Goal: Task Accomplishment & Management: Manage account settings

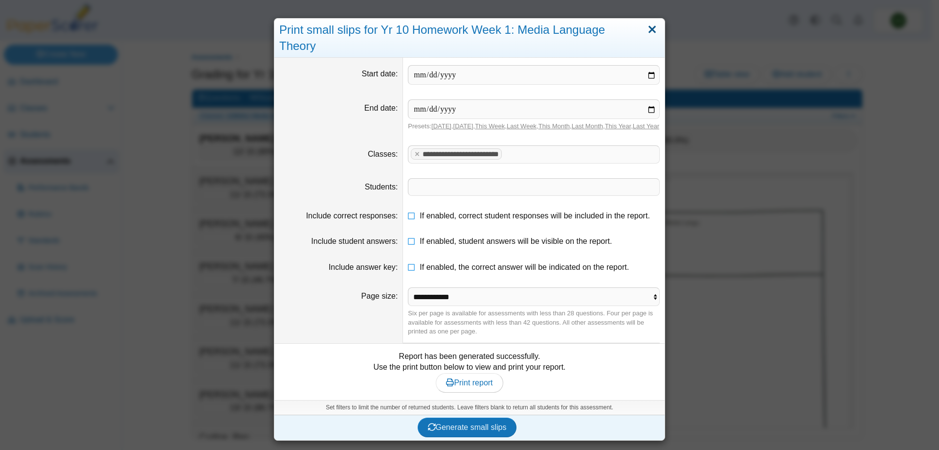
click at [650, 29] on link "Close" at bounding box center [652, 30] width 15 height 17
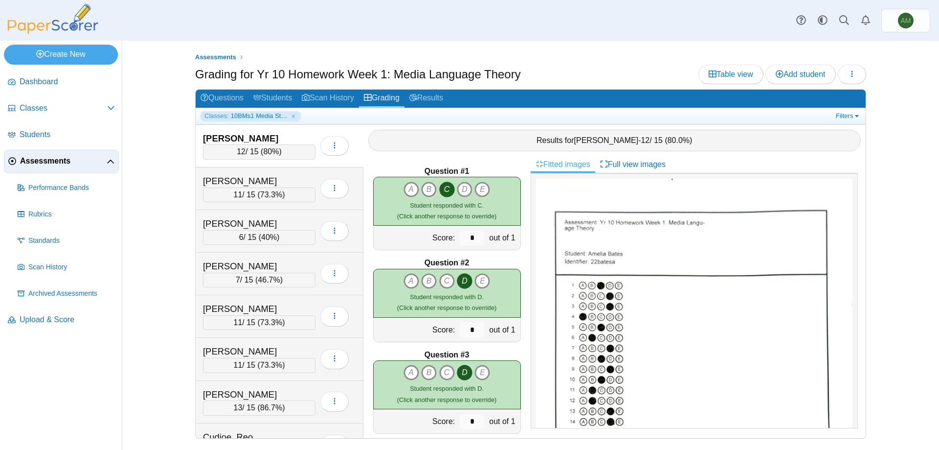
click at [90, 170] on link "Assessments" at bounding box center [61, 161] width 115 height 23
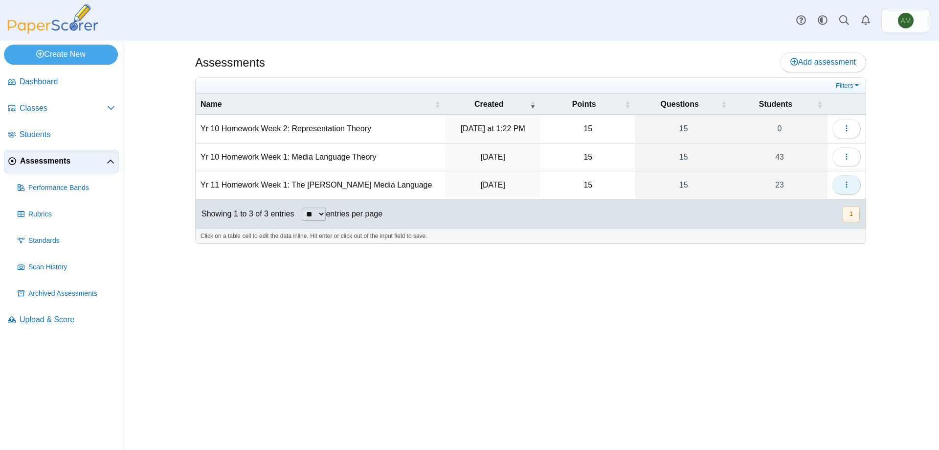
click at [852, 182] on button "button" at bounding box center [847, 185] width 28 height 20
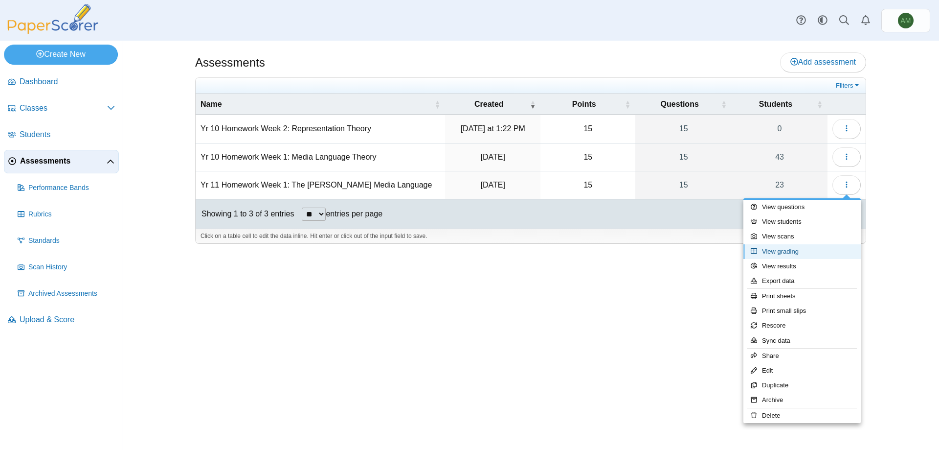
click at [815, 255] on link "View grading" at bounding box center [802, 251] width 117 height 15
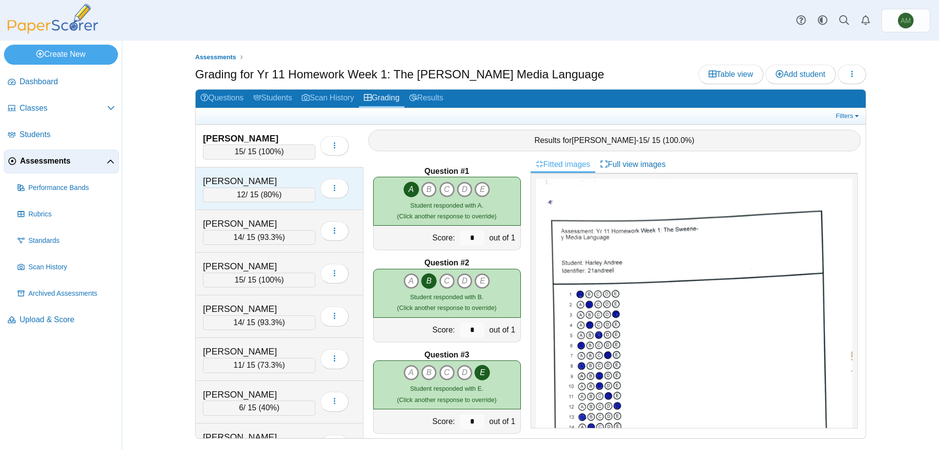
click at [244, 197] on span "12" at bounding box center [241, 194] width 9 height 8
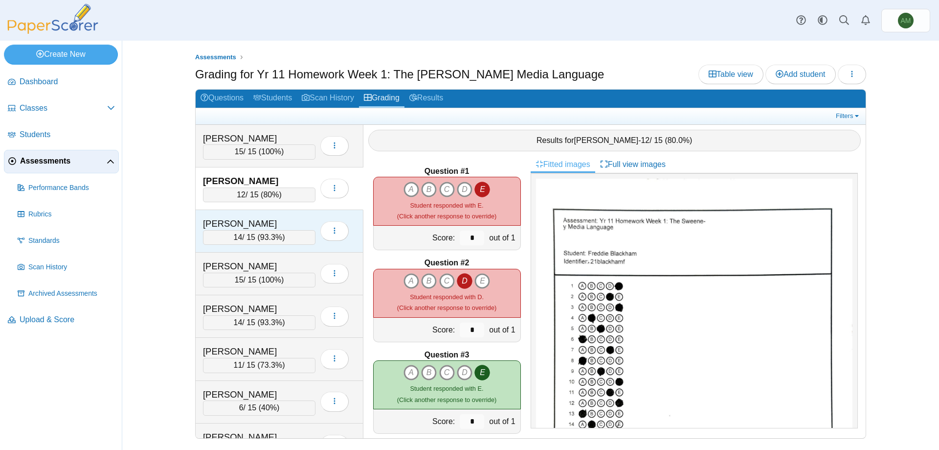
click at [256, 228] on div "Bolter, Tommy" at bounding box center [252, 223] width 98 height 13
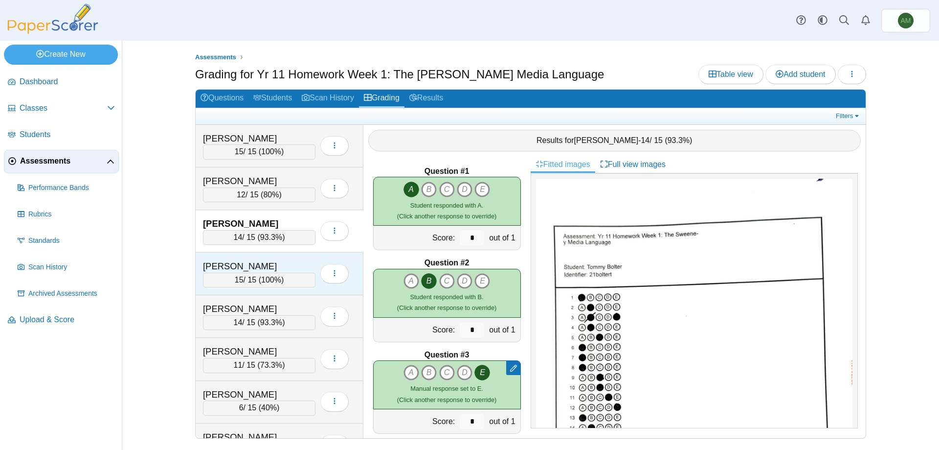
click at [271, 253] on div "Bugden, Maisie 15 / 15 ( 100% ) Loading…" at bounding box center [280, 273] width 168 height 43
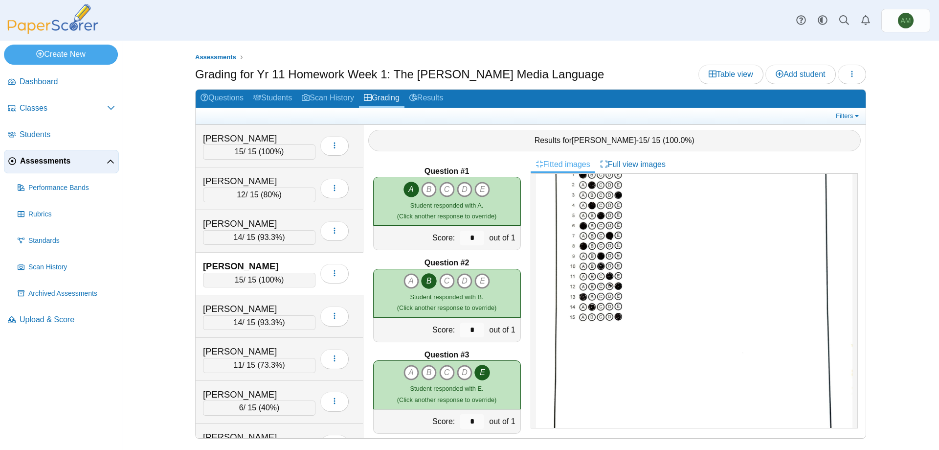
scroll to position [125, 0]
click at [269, 325] on span "93.3%" at bounding box center [271, 322] width 22 height 8
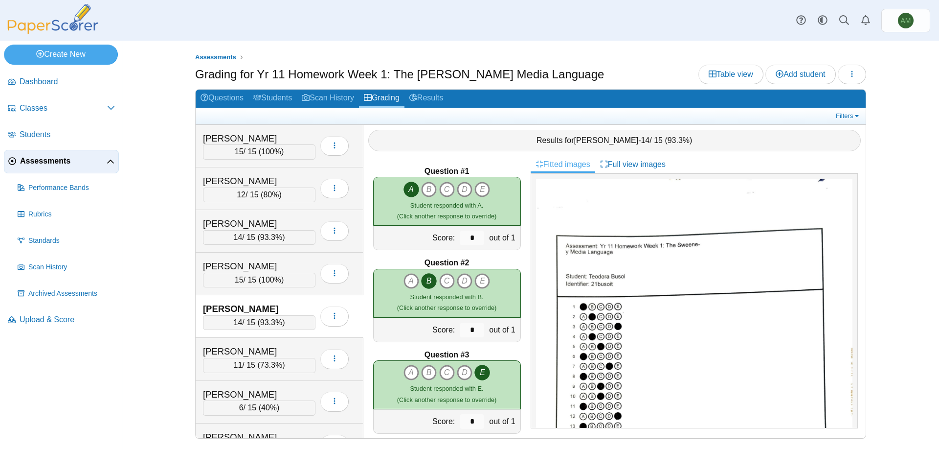
scroll to position [102, 0]
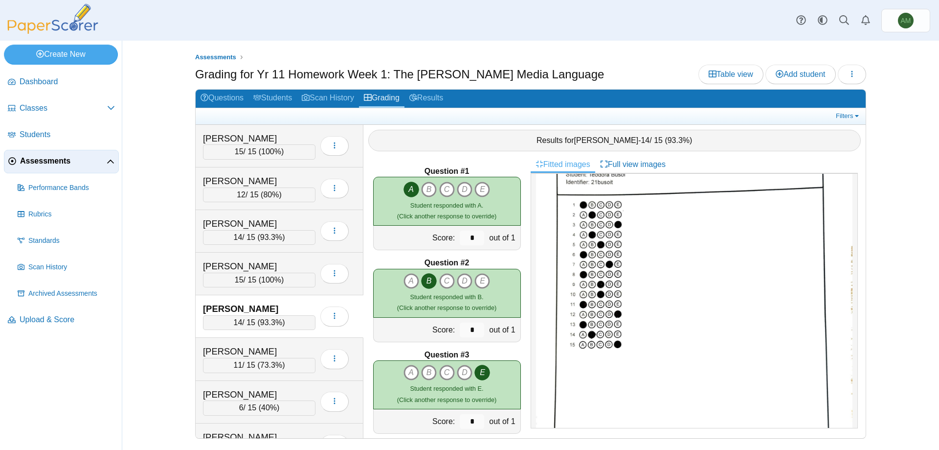
click at [235, 334] on div "Busoi, Teodora 14 / 15 ( 93.3% ) Loading…" at bounding box center [280, 316] width 168 height 43
click at [267, 361] on span "73.3%" at bounding box center [271, 365] width 22 height 8
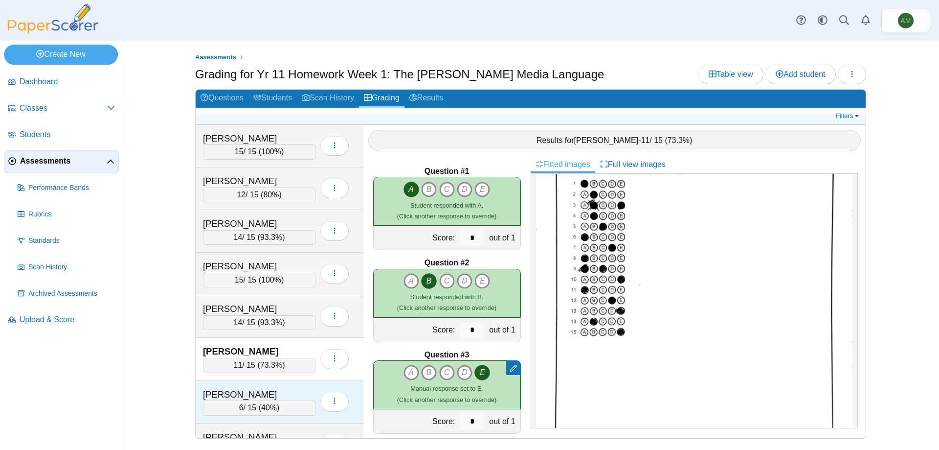
scroll to position [0, 0]
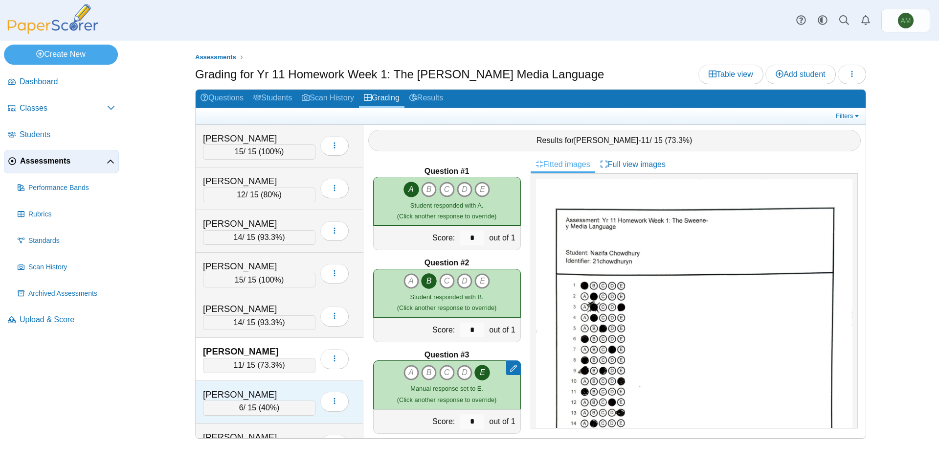
click at [269, 393] on div "Clark, George" at bounding box center [252, 394] width 98 height 13
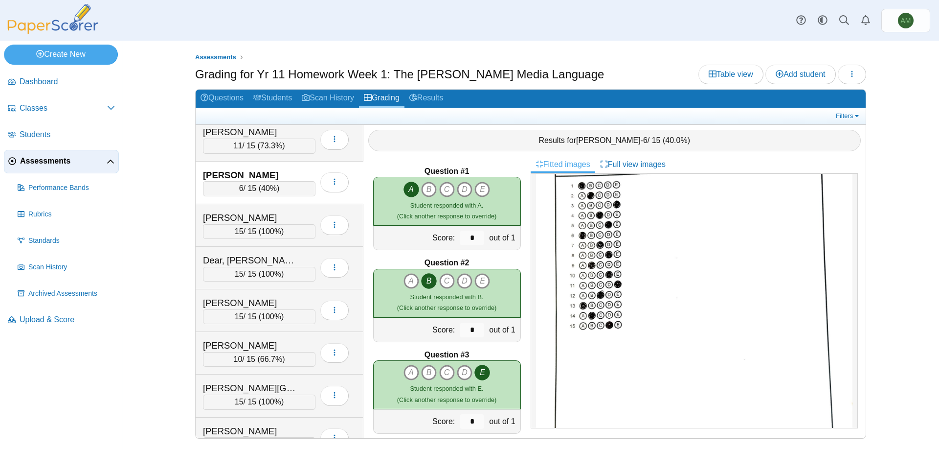
scroll to position [300, 0]
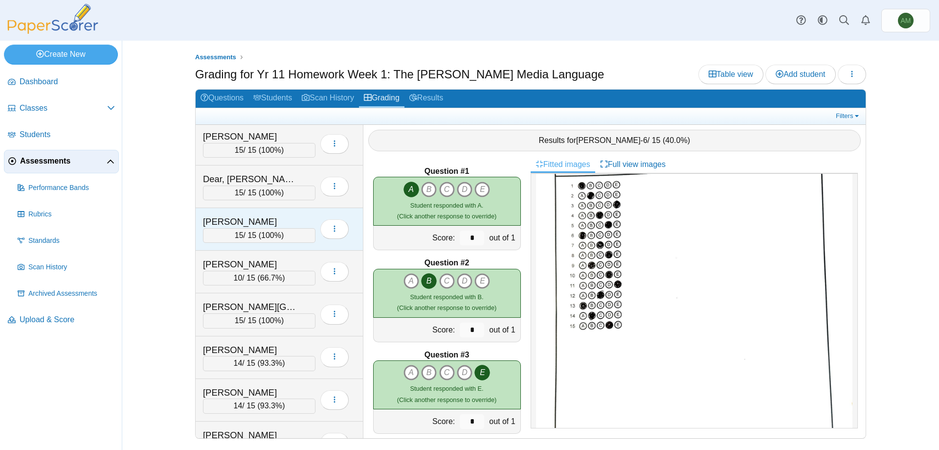
click at [224, 223] on div "Govey, Jack" at bounding box center [252, 221] width 98 height 13
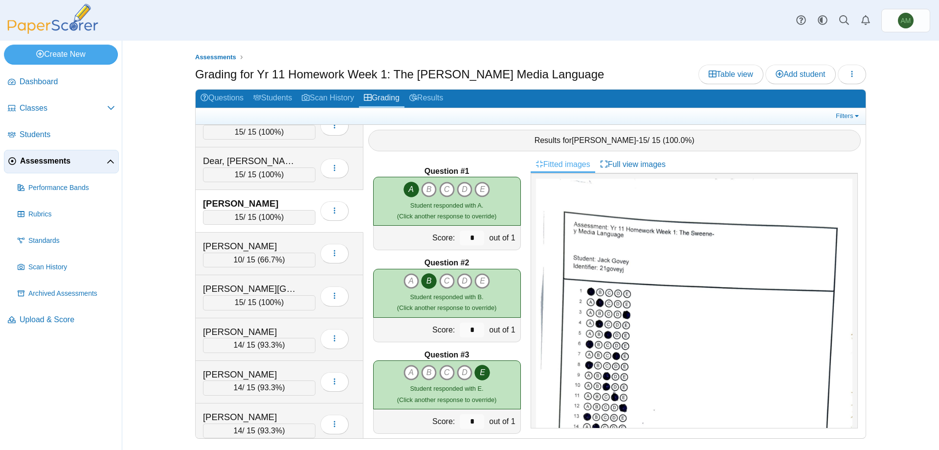
scroll to position [320, 0]
click at [272, 267] on div "Harding, Tyler 10 / 15 ( 66.7% ) Loading…" at bounding box center [280, 252] width 168 height 43
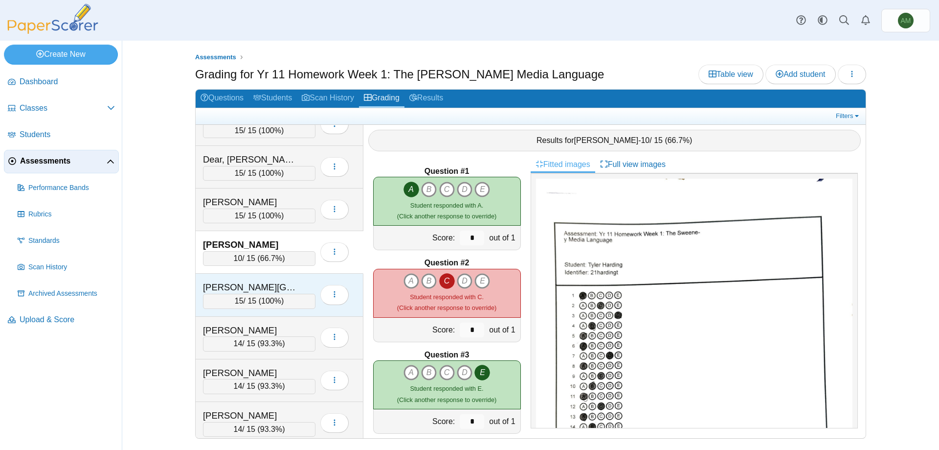
click at [273, 294] on div "15 / 15 ( 100% )" at bounding box center [259, 301] width 113 height 15
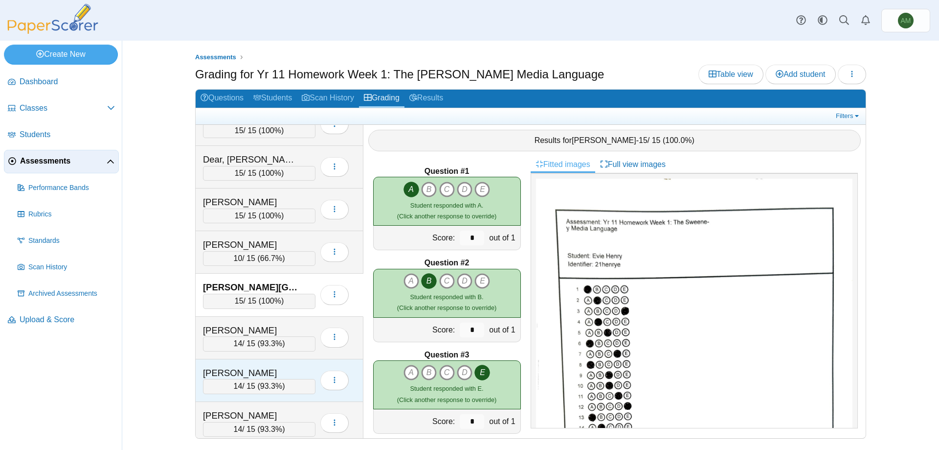
click at [262, 359] on div "Jarvis, Grace 14 / 15 ( 93.3% ) Loading…" at bounding box center [280, 380] width 168 height 43
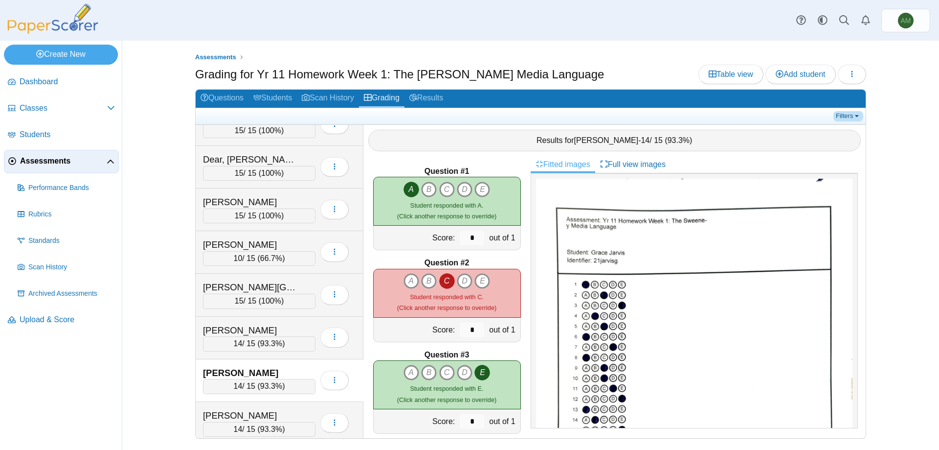
click at [845, 113] on link "Filters" at bounding box center [849, 116] width 30 height 10
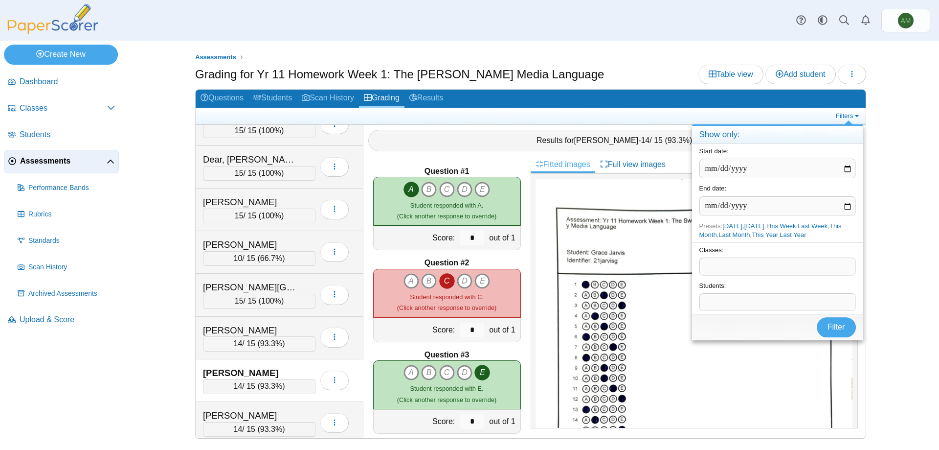
click at [818, 98] on h2 "Questions Students Scan History Grading Results" at bounding box center [531, 99] width 670 height 19
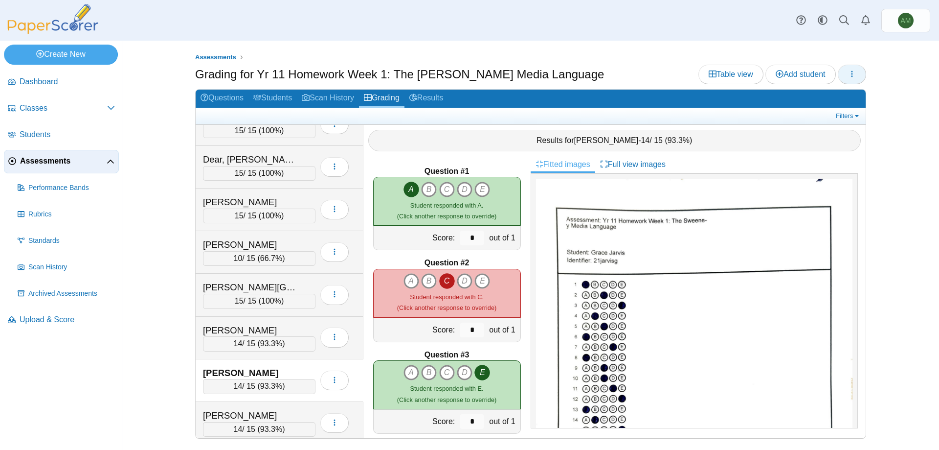
click at [858, 74] on button "button" at bounding box center [852, 75] width 28 height 20
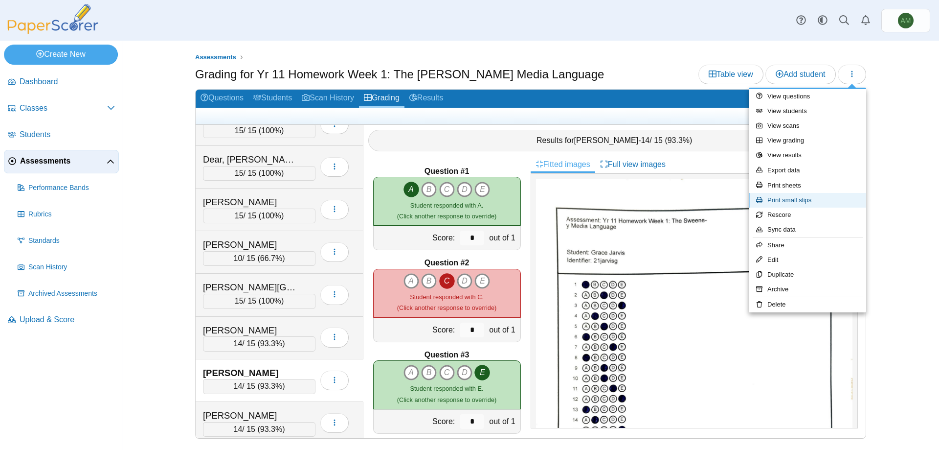
click at [820, 196] on link "Print small slips" at bounding box center [807, 200] width 117 height 15
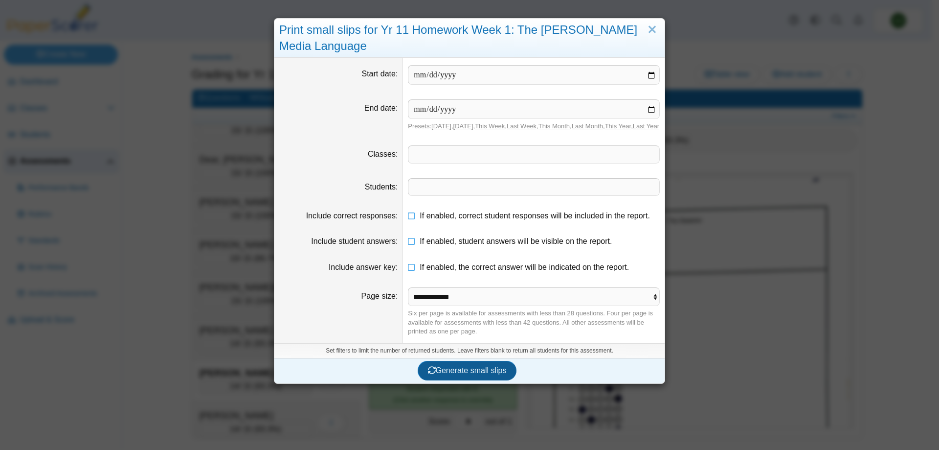
click at [453, 374] on span "Generate small slips" at bounding box center [467, 370] width 79 height 8
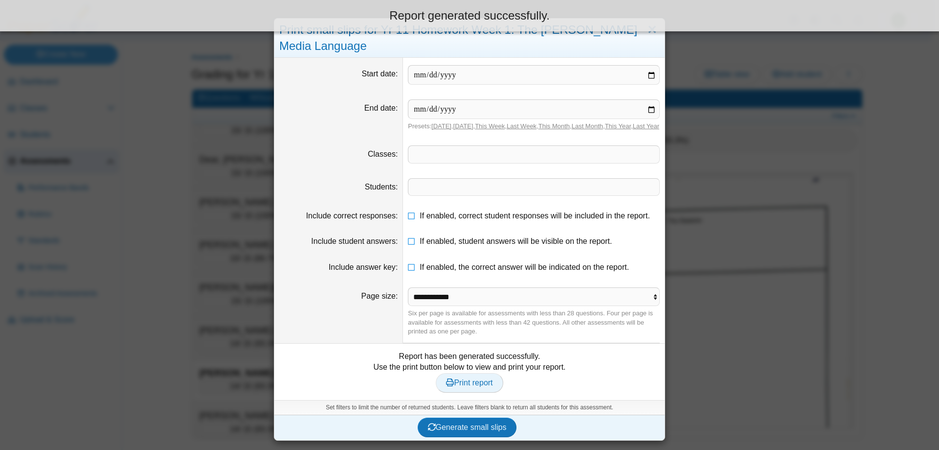
click at [458, 385] on link "Print report" at bounding box center [469, 383] width 67 height 20
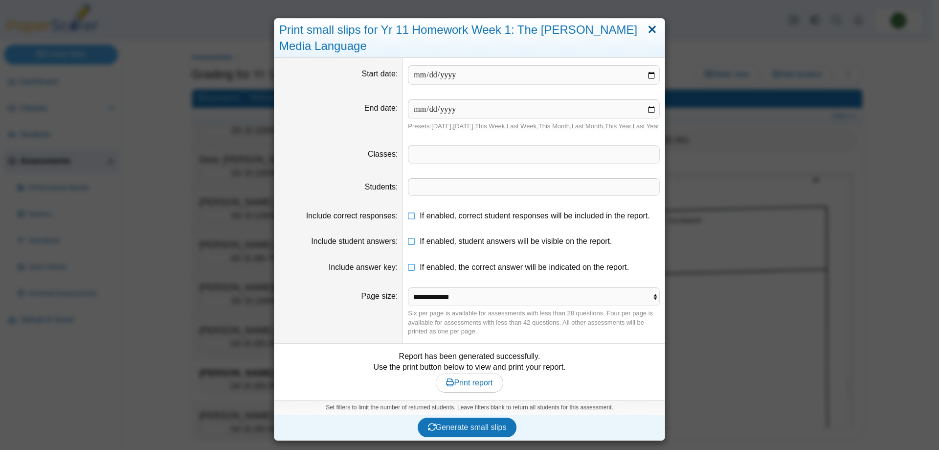
click at [647, 35] on link "Close" at bounding box center [652, 30] width 15 height 17
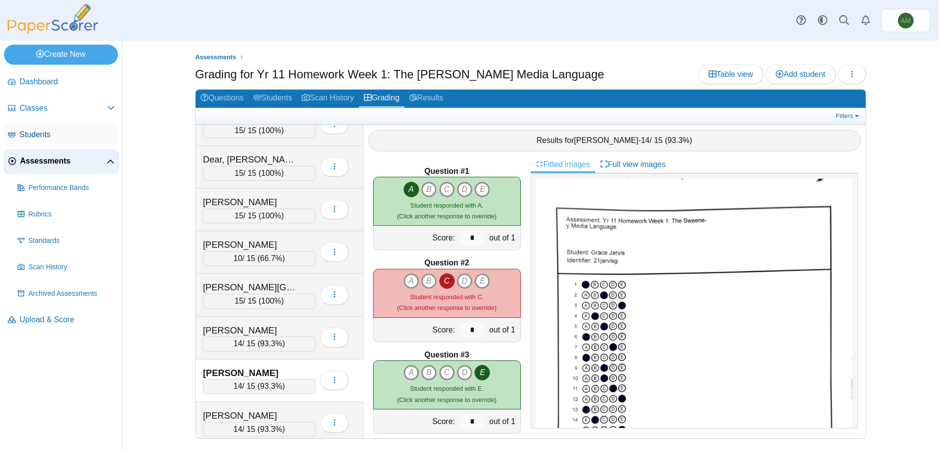
click at [63, 136] on span "Students" at bounding box center [67, 134] width 95 height 11
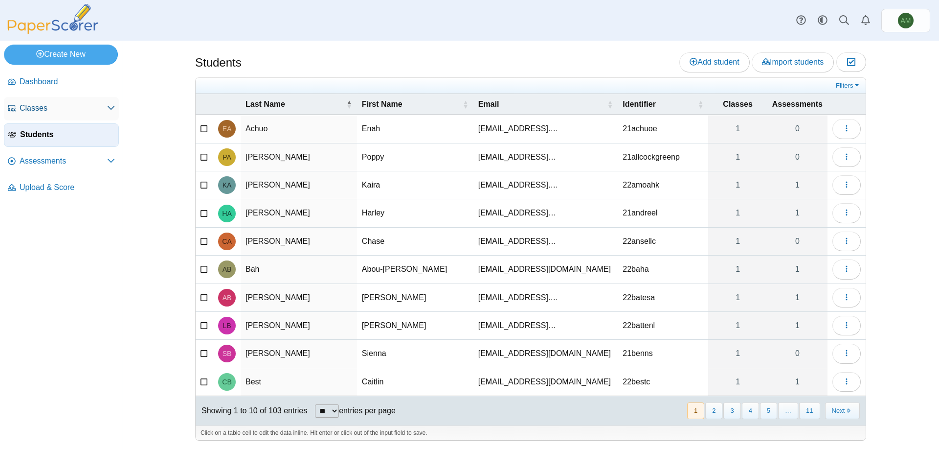
click at [63, 112] on span "Classes" at bounding box center [64, 108] width 88 height 11
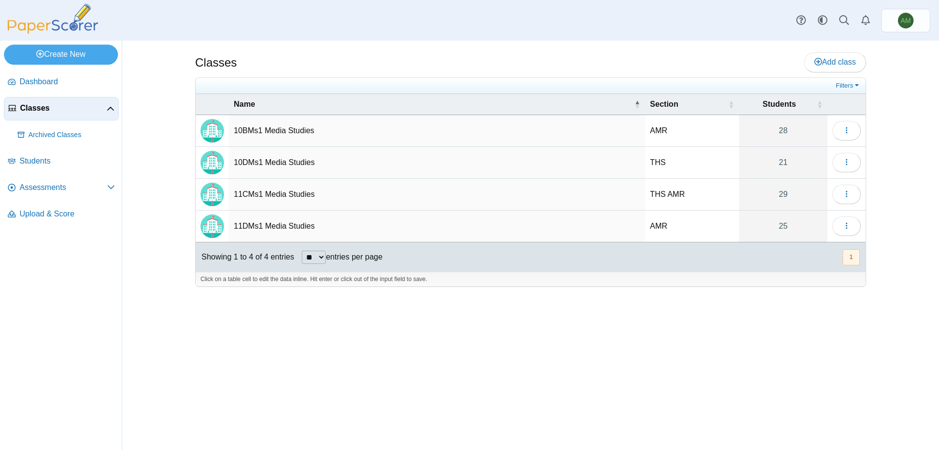
click at [268, 225] on td "11DMs1 Media Studies" at bounding box center [437, 226] width 416 height 32
click at [838, 220] on button "button" at bounding box center [847, 226] width 28 height 20
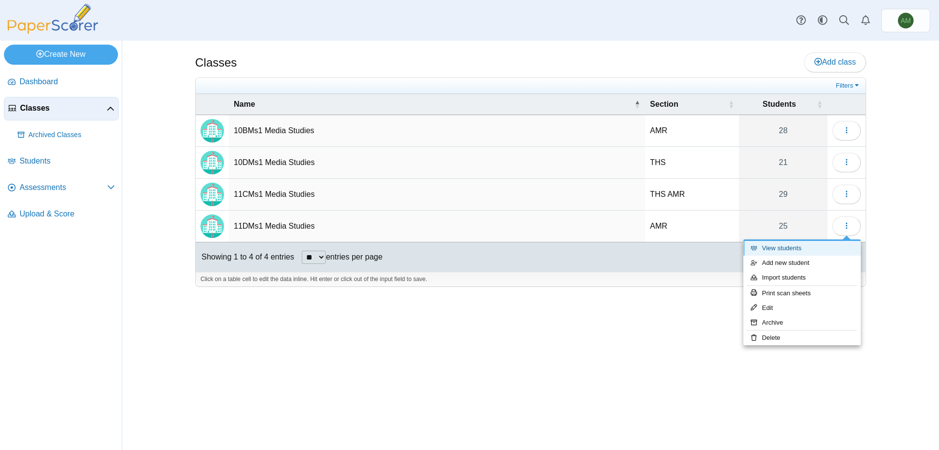
click at [823, 249] on link "View students" at bounding box center [802, 248] width 117 height 15
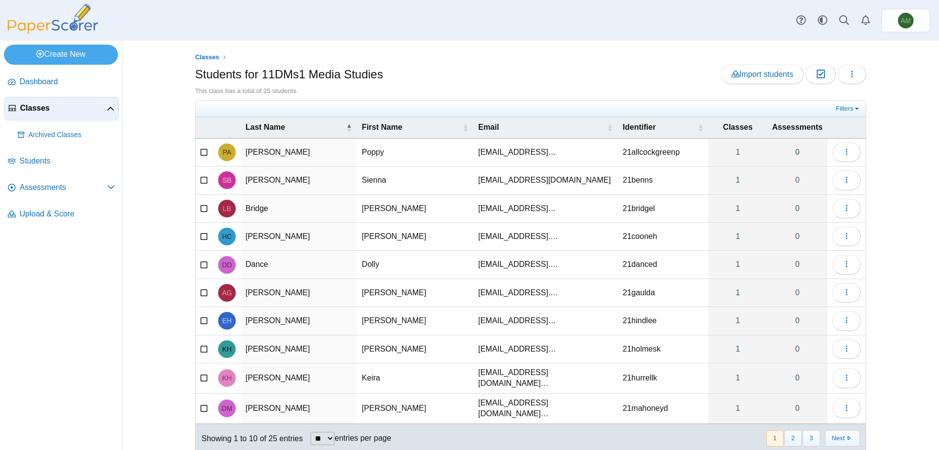
scroll to position [23, 0]
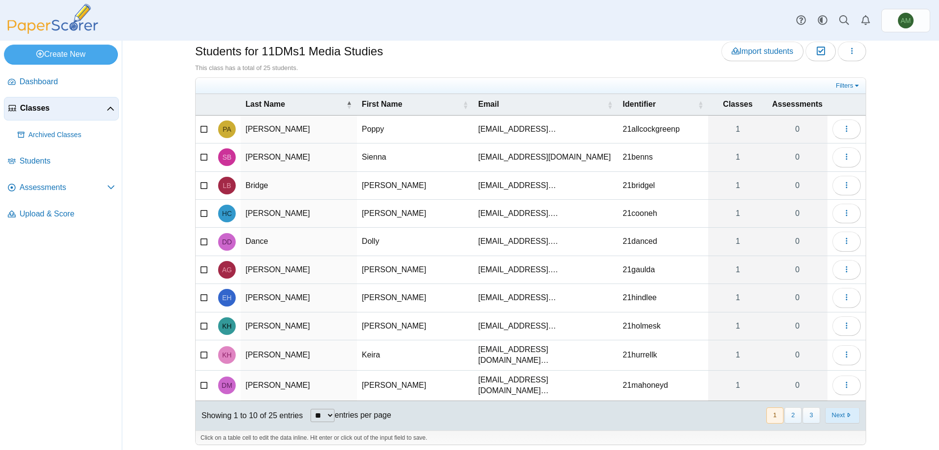
click at [849, 415] on button "Next" at bounding box center [842, 415] width 35 height 16
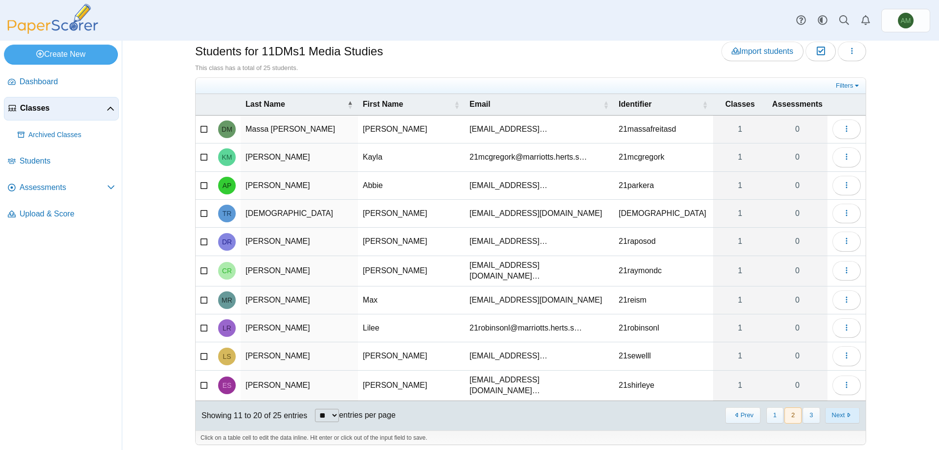
click at [844, 413] on button "Next" at bounding box center [842, 415] width 35 height 16
